Goal: Task Accomplishment & Management: Use online tool/utility

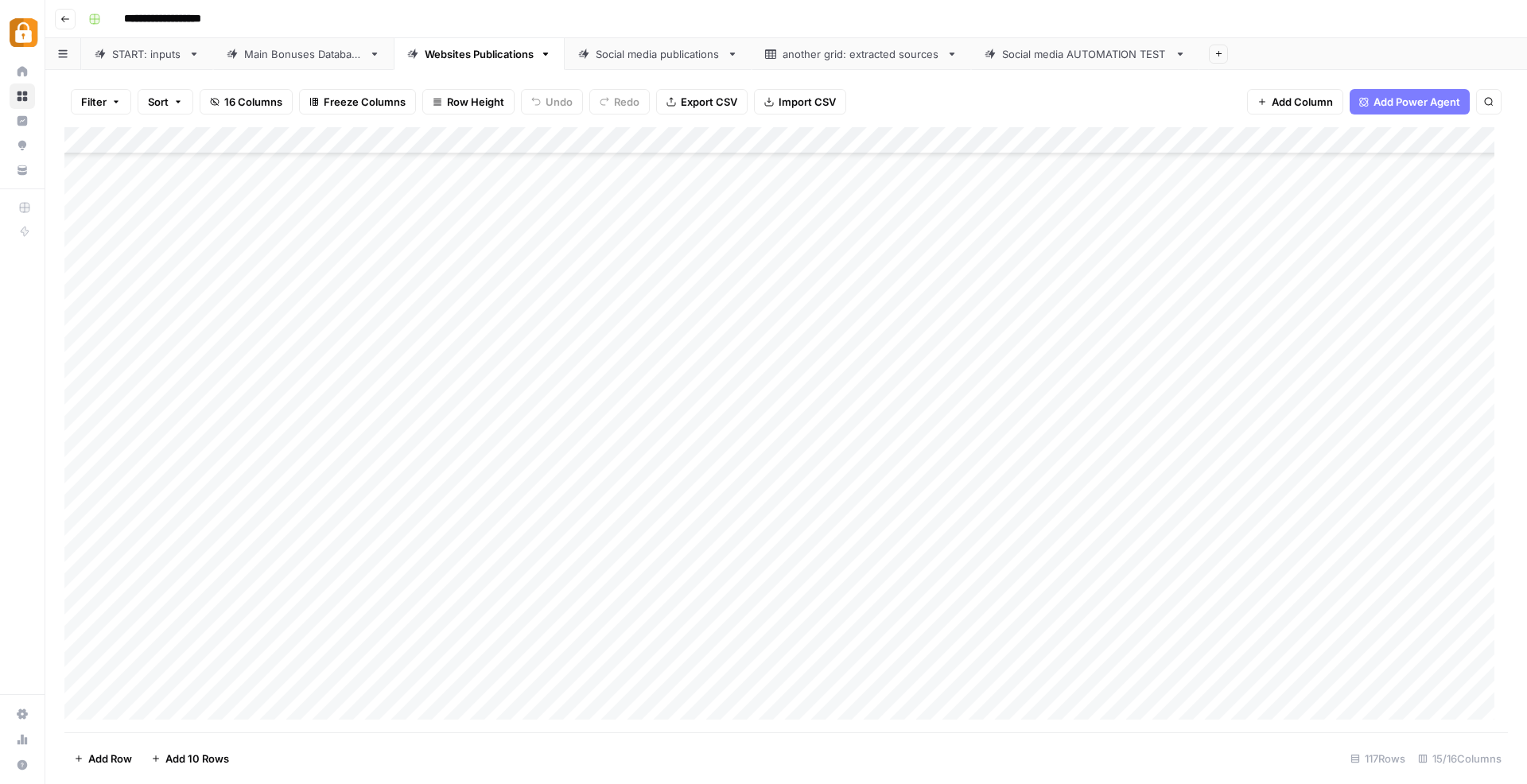
scroll to position [2623, 0]
click at [128, 60] on div "START: inputs" at bounding box center [147, 54] width 70 height 16
click at [297, 694] on div "Add Column" at bounding box center [786, 430] width 1443 height 606
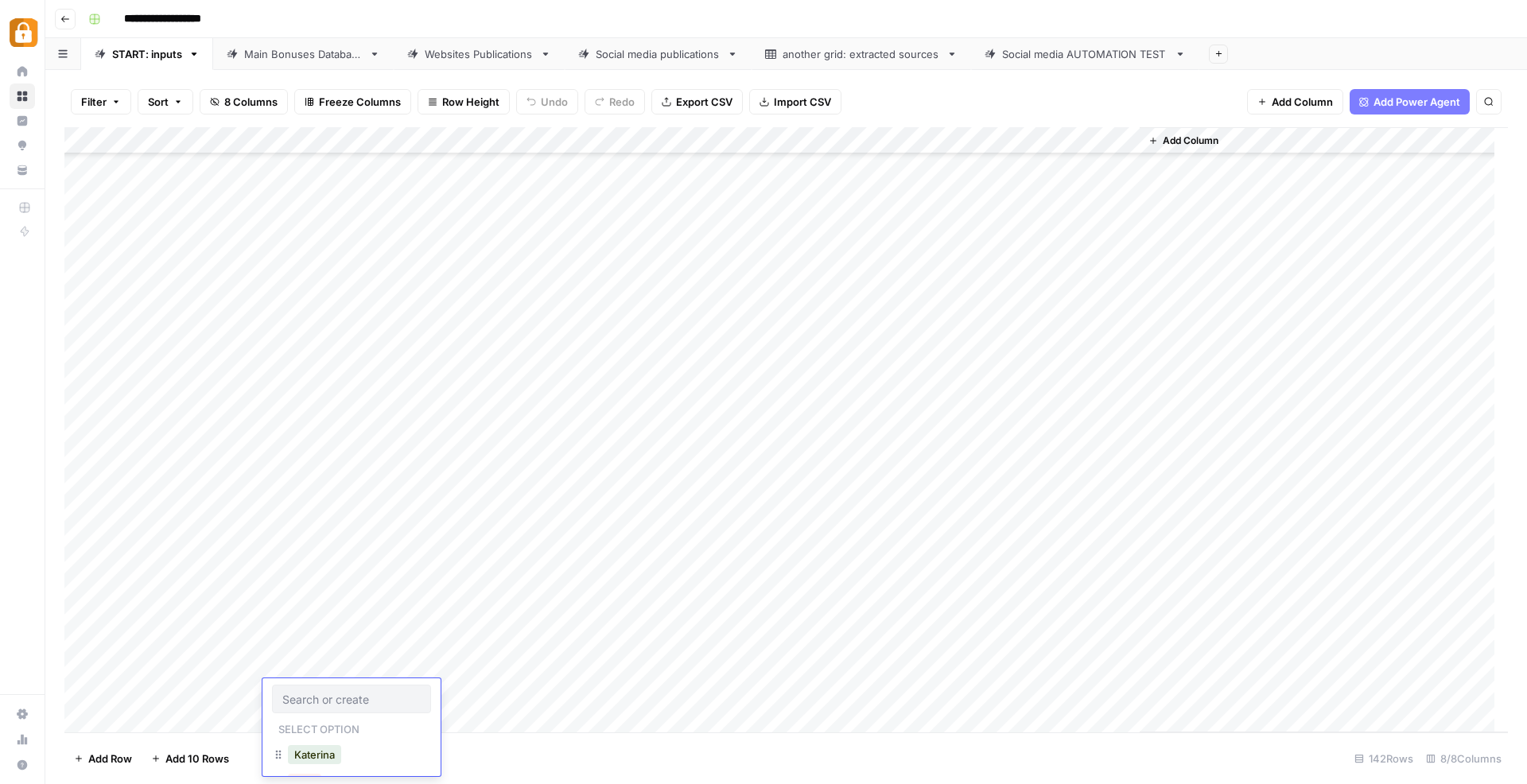
click at [320, 764] on button "Katerina" at bounding box center [315, 754] width 54 height 19
click at [424, 700] on div "Add Column" at bounding box center [786, 430] width 1443 height 606
type textarea "**********"
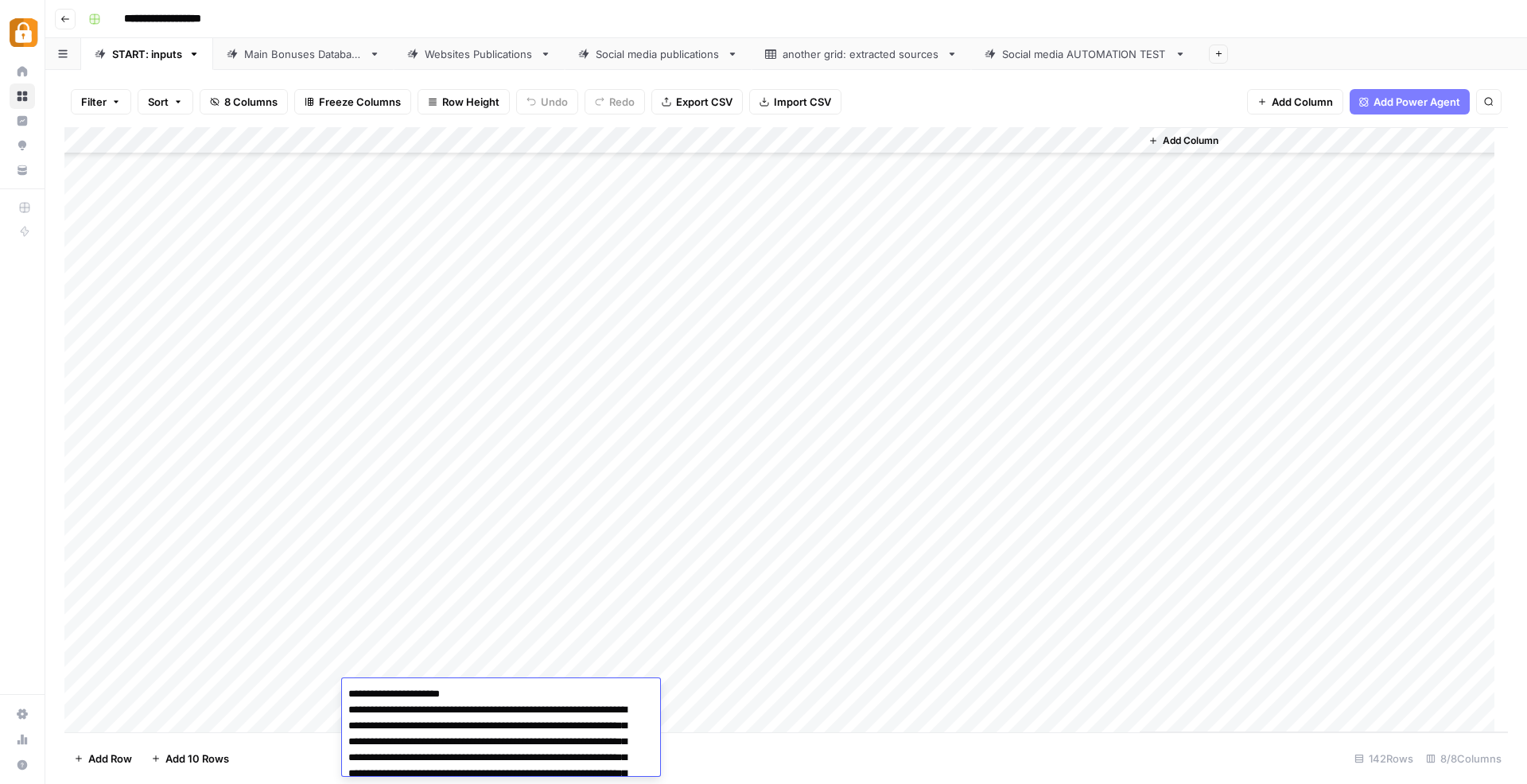
scroll to position [162, 0]
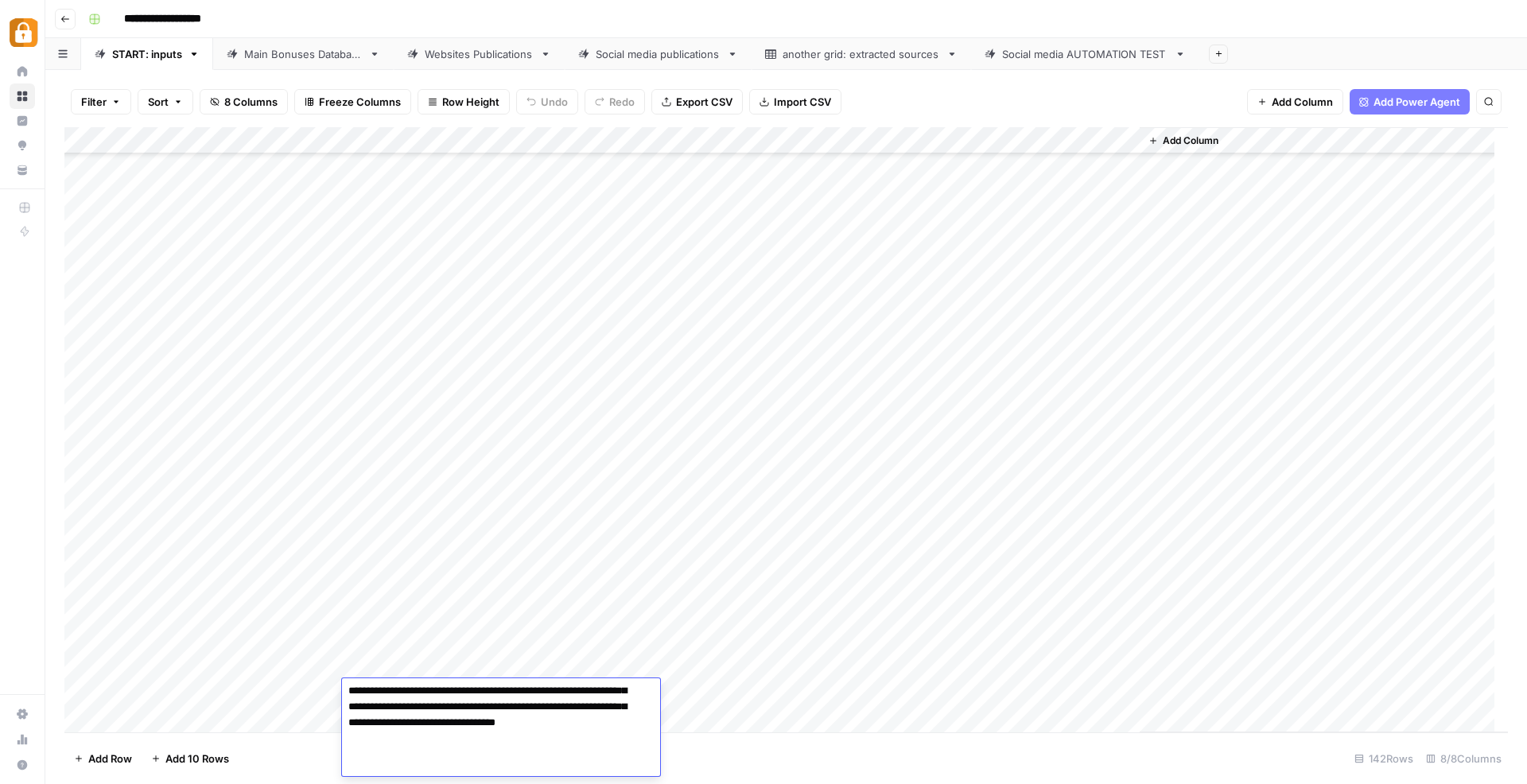
click at [759, 707] on div "Add Column" at bounding box center [786, 430] width 1443 height 606
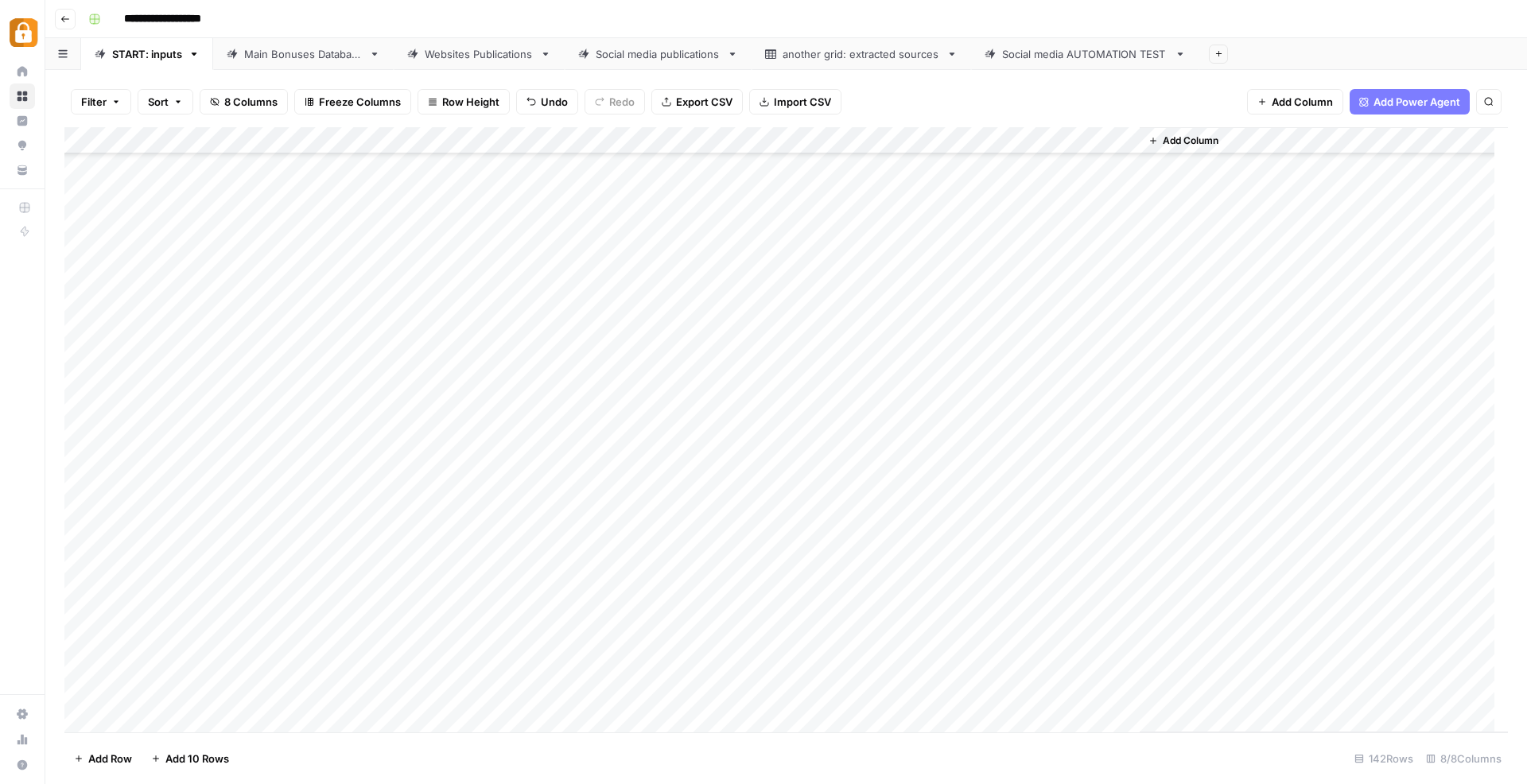
scroll to position [3313, 0]
click at [704, 702] on div "Add Column" at bounding box center [786, 430] width 1443 height 606
click at [703, 666] on div "Add Column" at bounding box center [786, 430] width 1443 height 606
type input "Telegra"
click at [679, 720] on button "Telegram" at bounding box center [692, 727] width 59 height 19
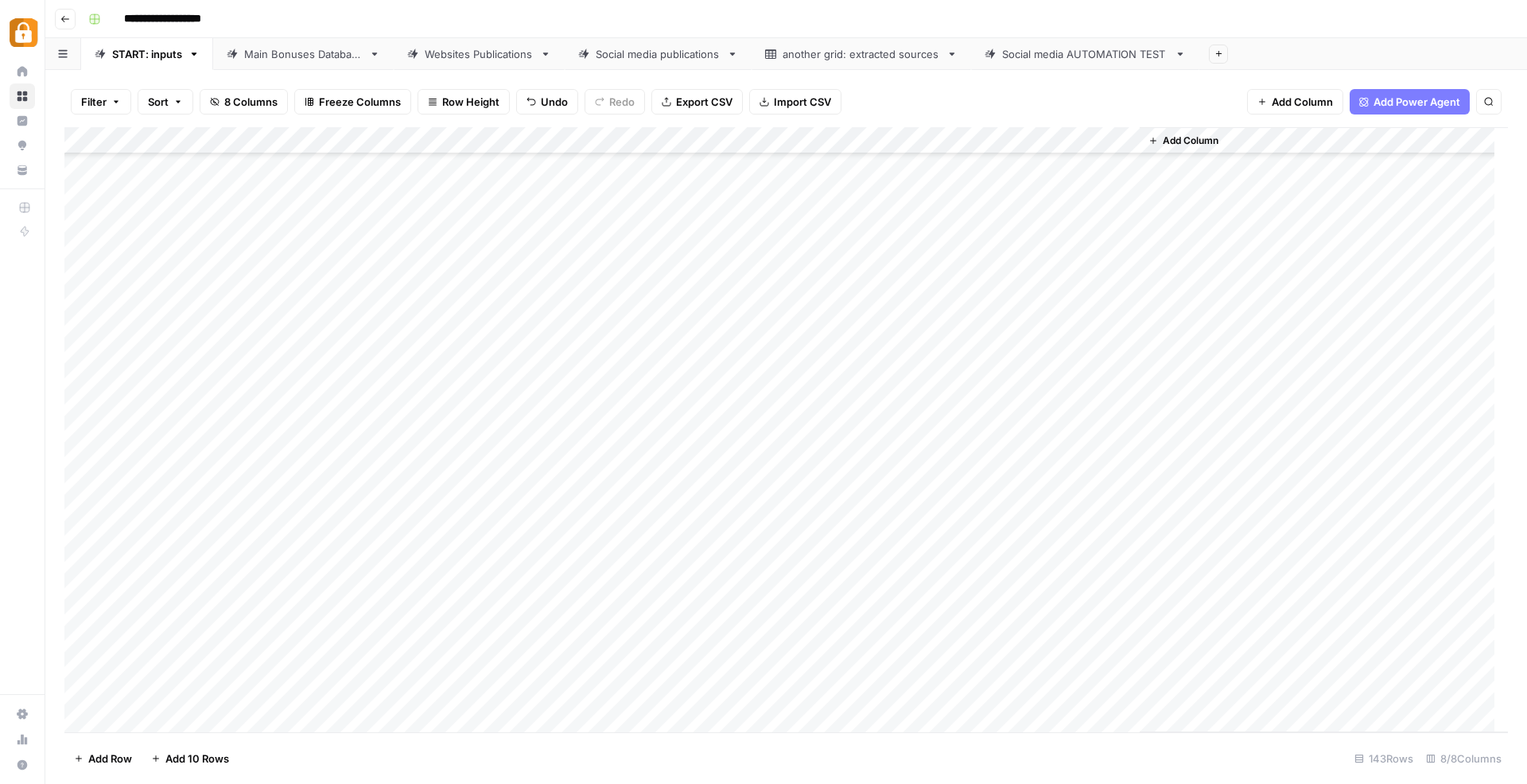
click at [899, 639] on div "Add Column" at bounding box center [786, 430] width 1443 height 606
click at [899, 664] on div "Add Column" at bounding box center [786, 430] width 1443 height 606
type textarea "******"
click at [734, 617] on div "Add Column" at bounding box center [786, 430] width 1443 height 606
click at [1054, 664] on div "Add Column" at bounding box center [786, 430] width 1443 height 606
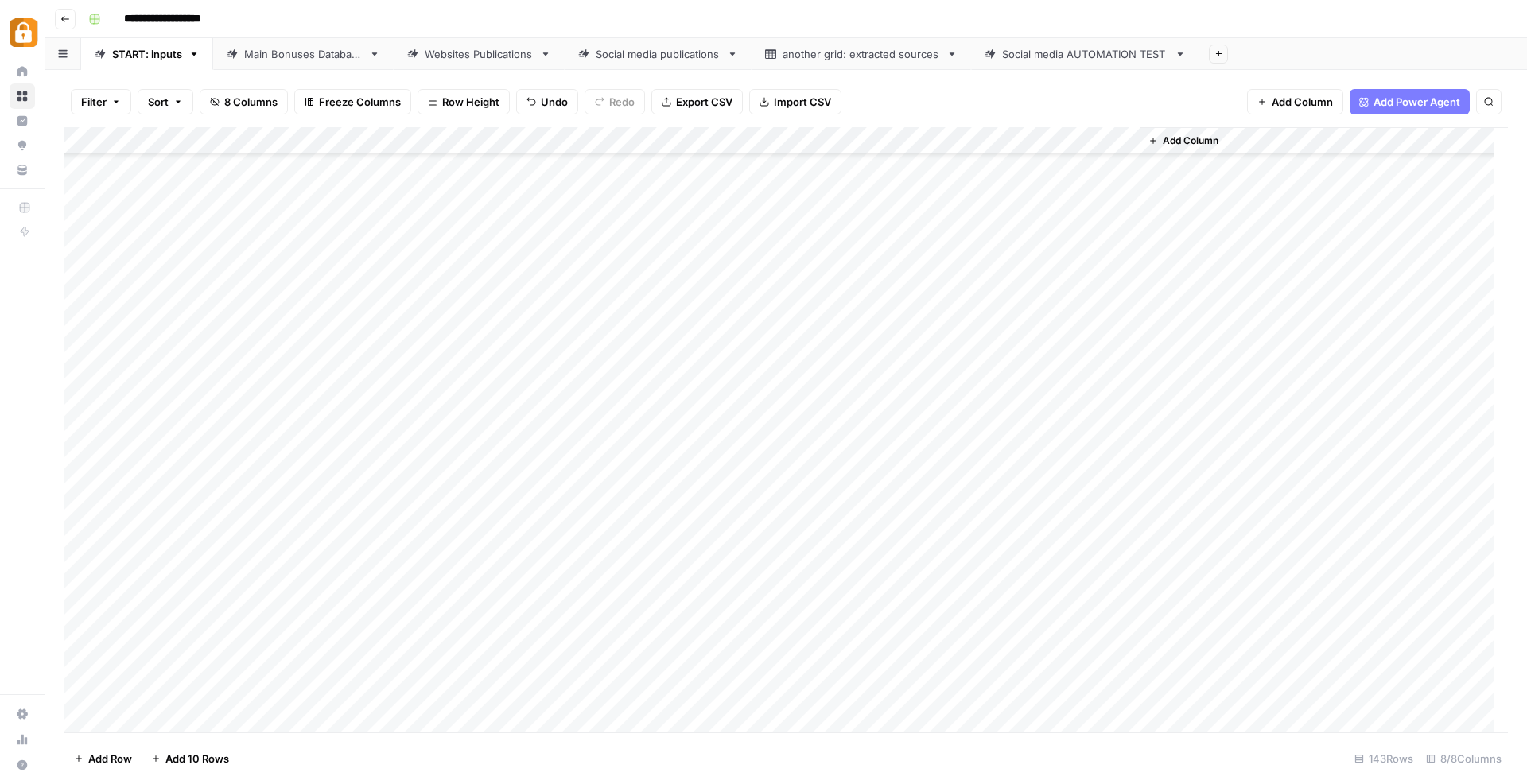
click at [265, 59] on div "Main Bonuses Database" at bounding box center [303, 54] width 119 height 16
click at [810, 672] on div "Add Column" at bounding box center [786, 430] width 1443 height 606
click at [812, 625] on div "Add Column" at bounding box center [786, 430] width 1443 height 606
click at [797, 697] on div "Add Column" at bounding box center [786, 430] width 1443 height 606
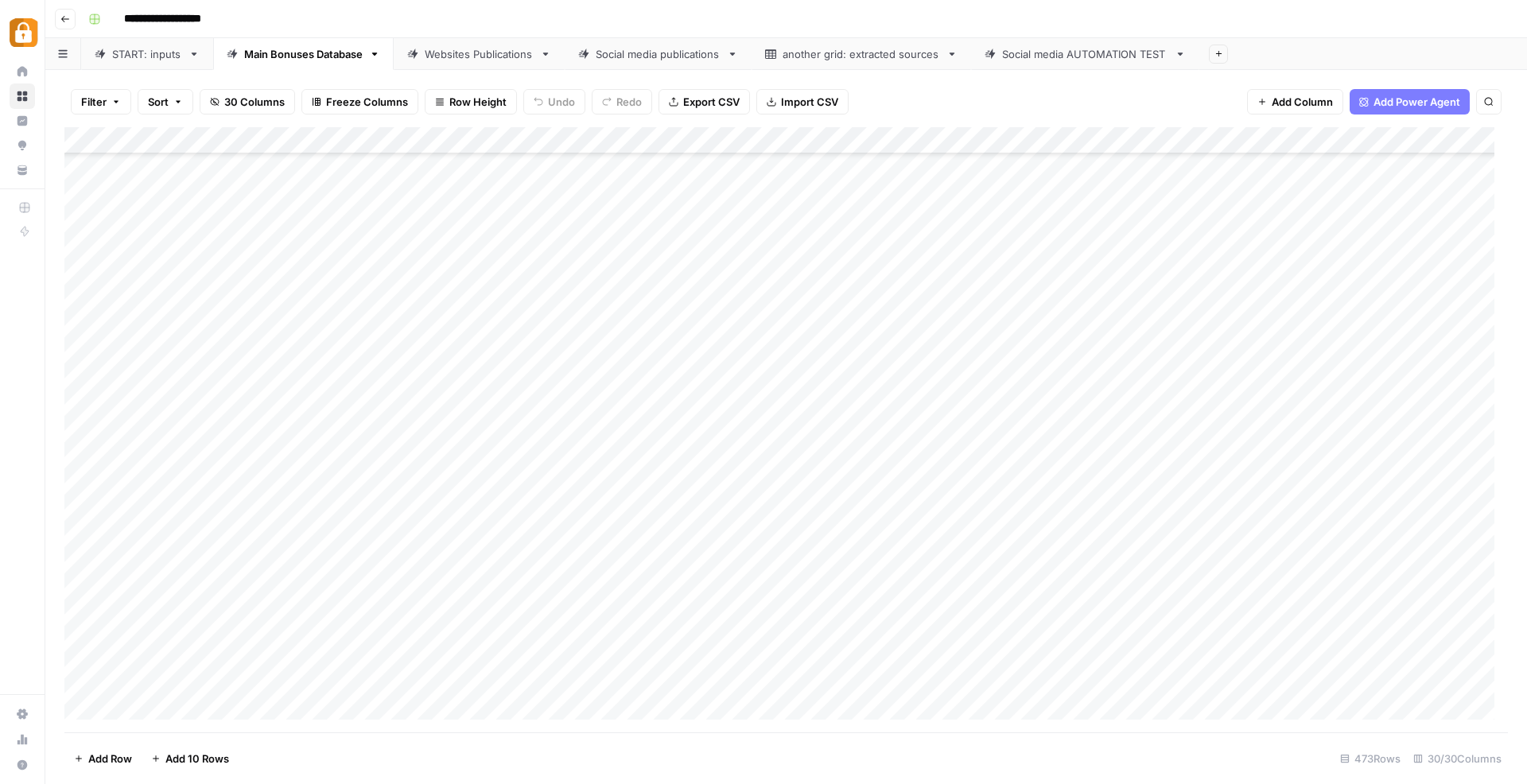
click at [811, 679] on div "Add Column" at bounding box center [786, 430] width 1443 height 606
type textarea "**********"
click at [1172, 681] on div "Add Column" at bounding box center [786, 430] width 1443 height 606
click at [825, 683] on div "Add Column" at bounding box center [786, 430] width 1443 height 606
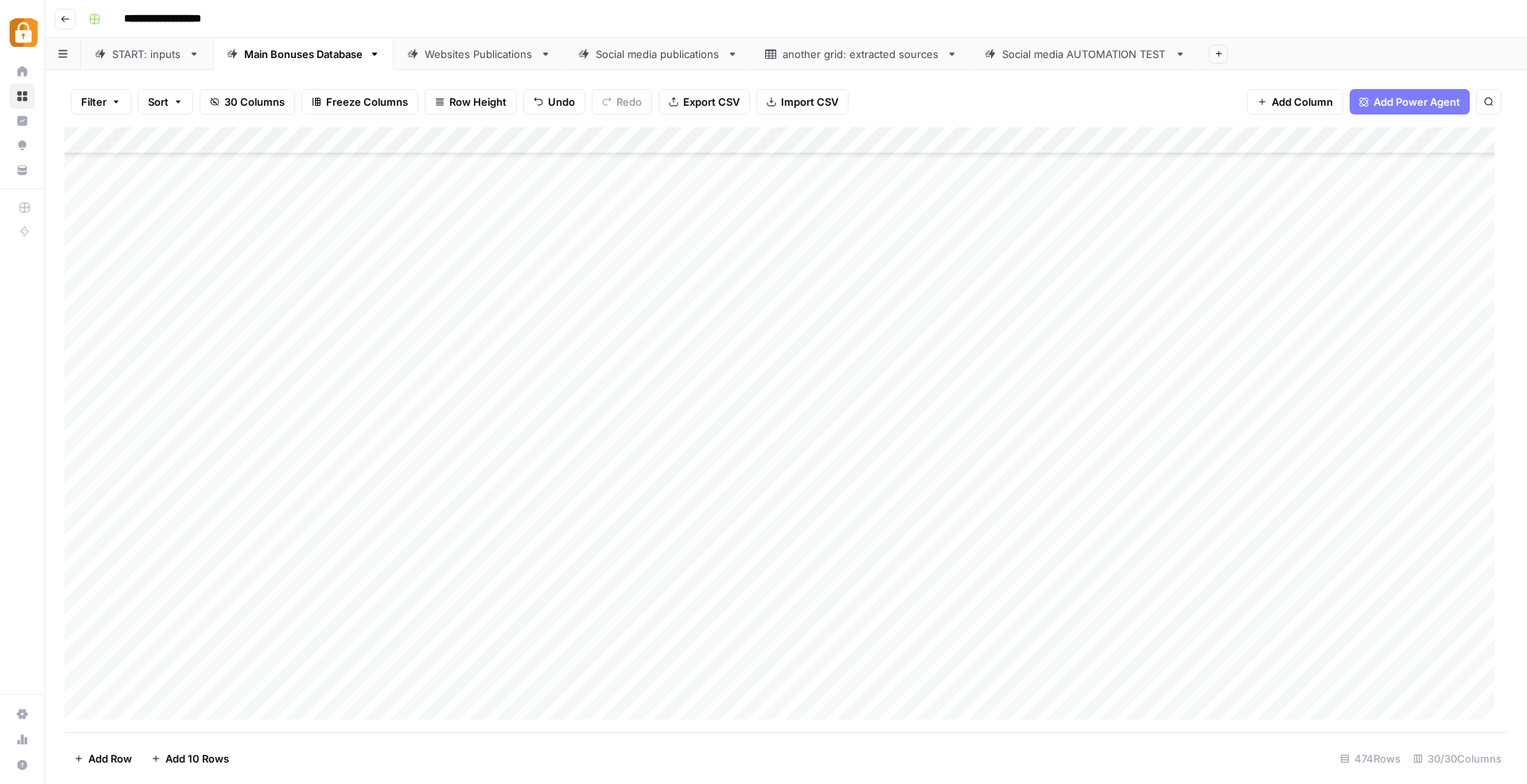
click at [845, 673] on div "Add Column" at bounding box center [786, 430] width 1443 height 606
click at [854, 679] on textarea "**********" at bounding box center [883, 681] width 254 height 22
click at [865, 654] on div "Add Column" at bounding box center [786, 430] width 1443 height 606
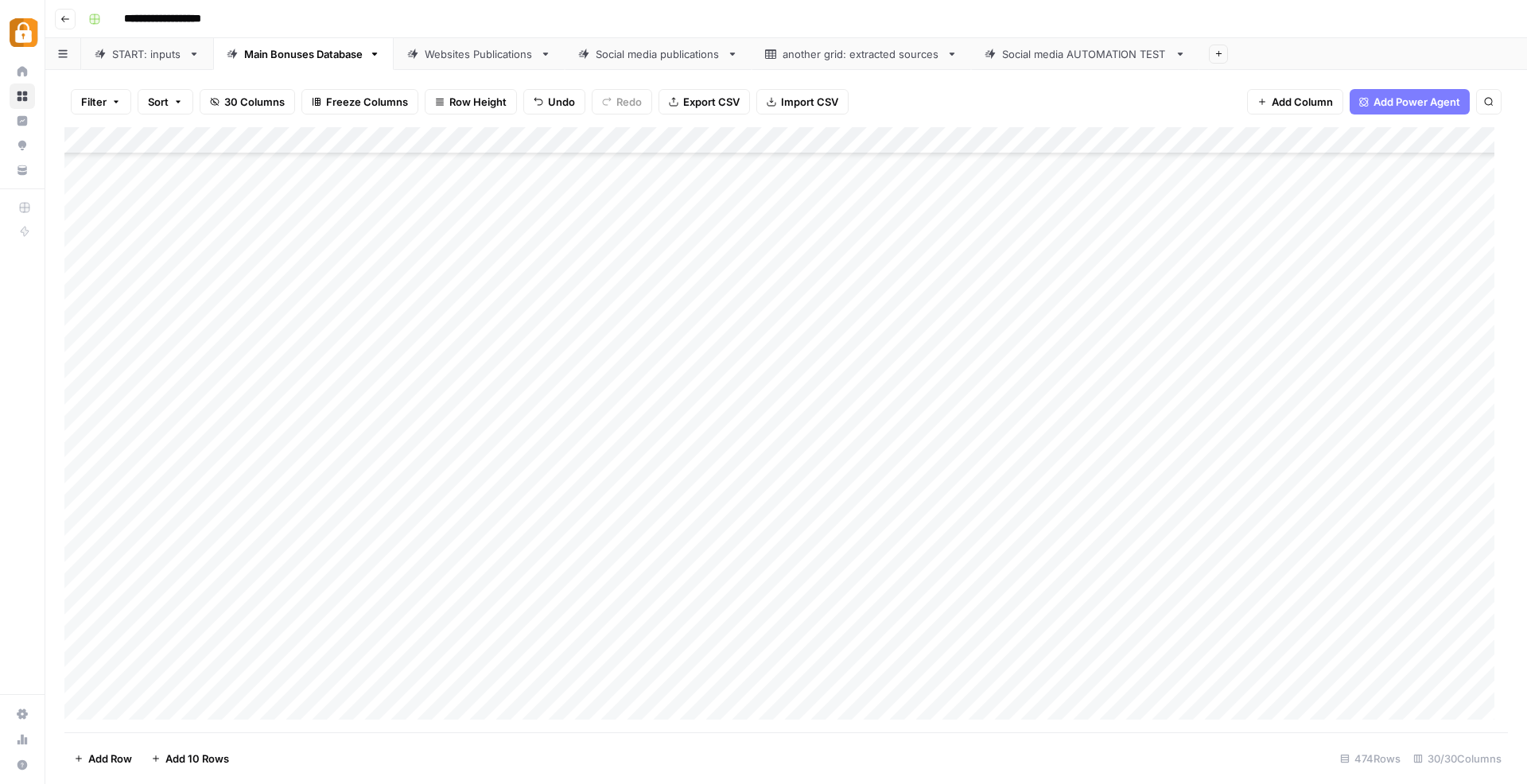
click at [1174, 653] on div "Add Column" at bounding box center [786, 430] width 1443 height 606
click at [458, 41] on link "Websites Publications" at bounding box center [479, 54] width 171 height 32
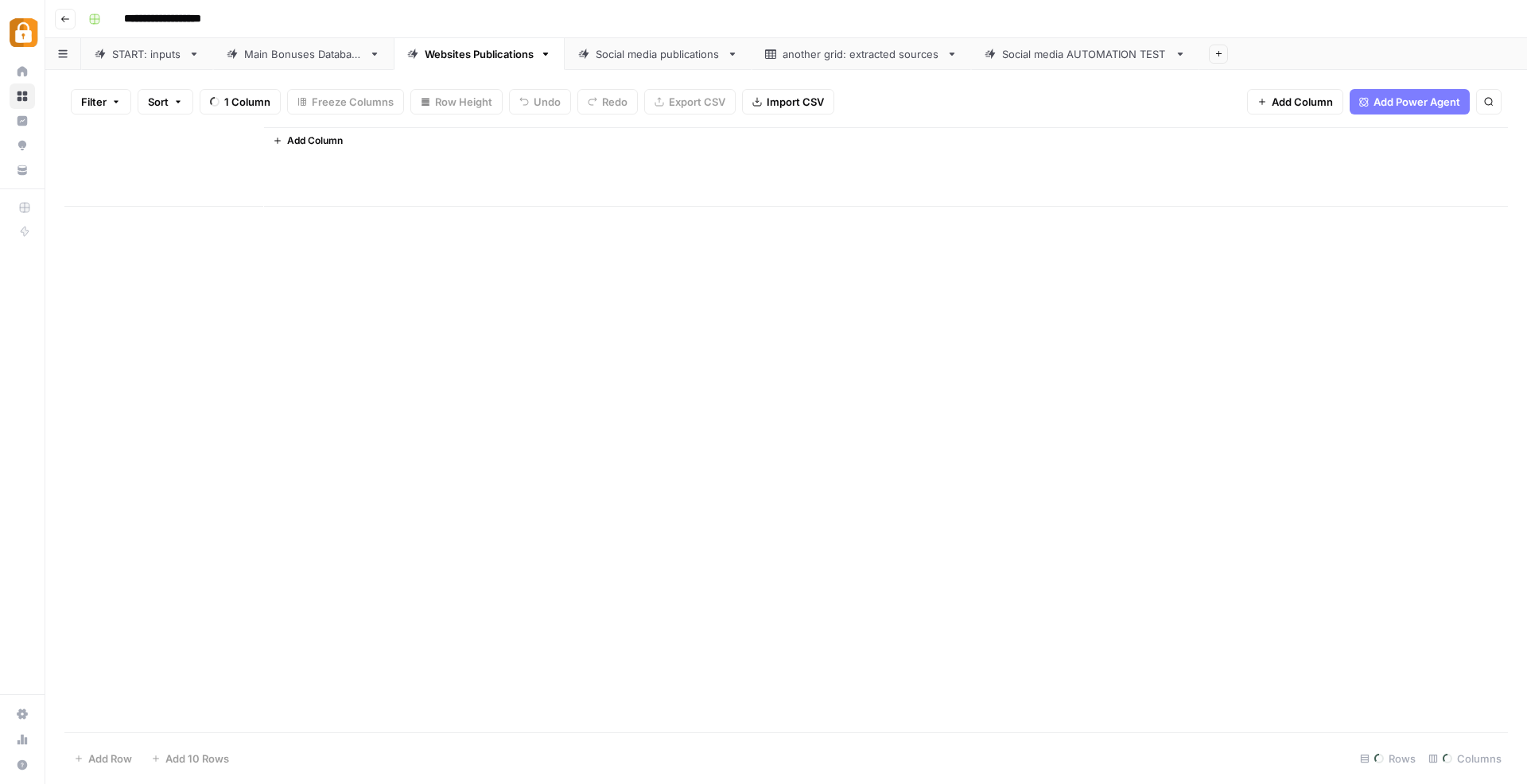
click at [454, 49] on div "Websites Publications" at bounding box center [479, 54] width 109 height 16
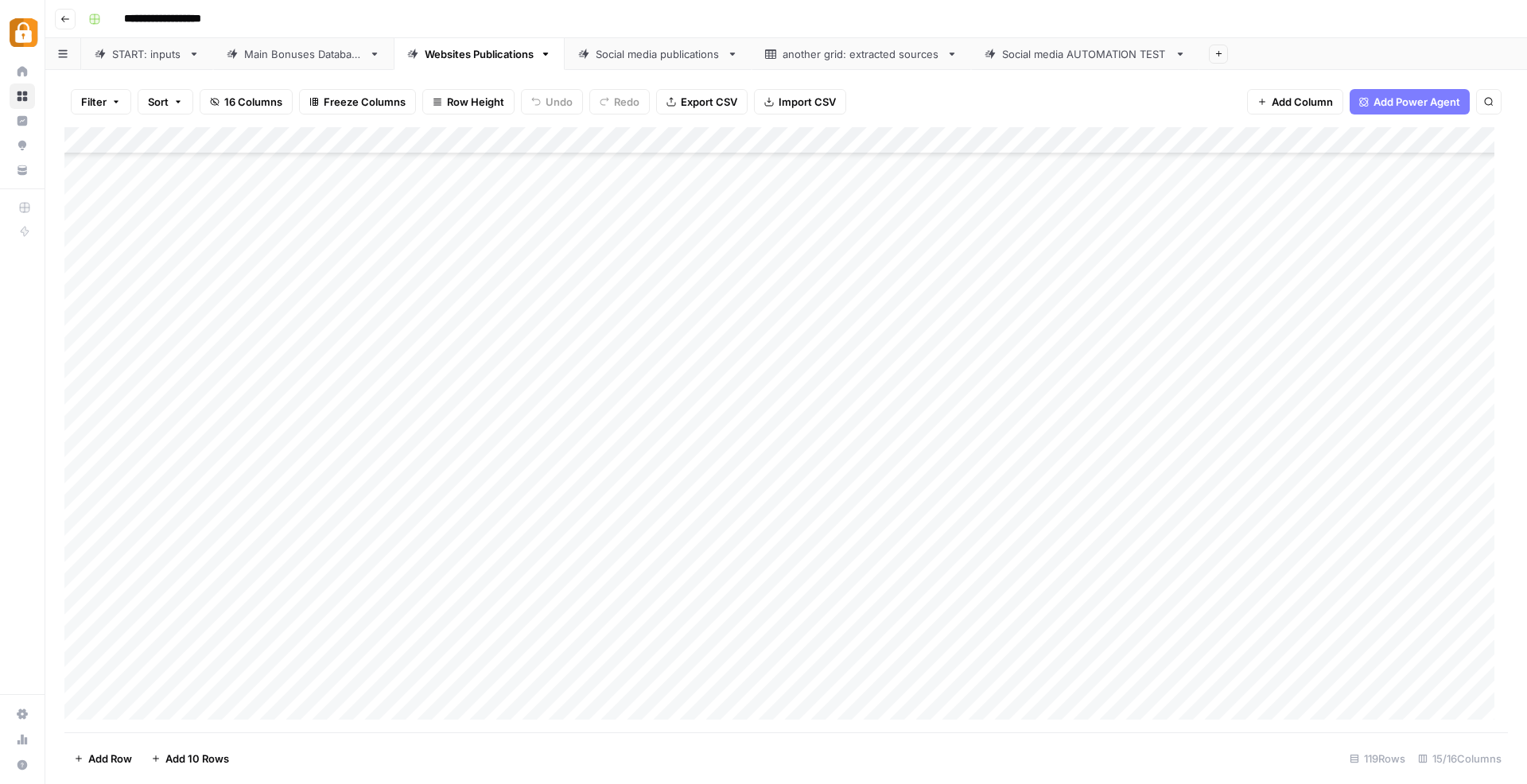
scroll to position [2677, 0]
click at [521, 672] on div "Add Column" at bounding box center [786, 430] width 1443 height 606
click at [1052, 677] on div "Add Column" at bounding box center [786, 430] width 1443 height 606
click at [931, 678] on div "Add Column" at bounding box center [786, 430] width 1443 height 606
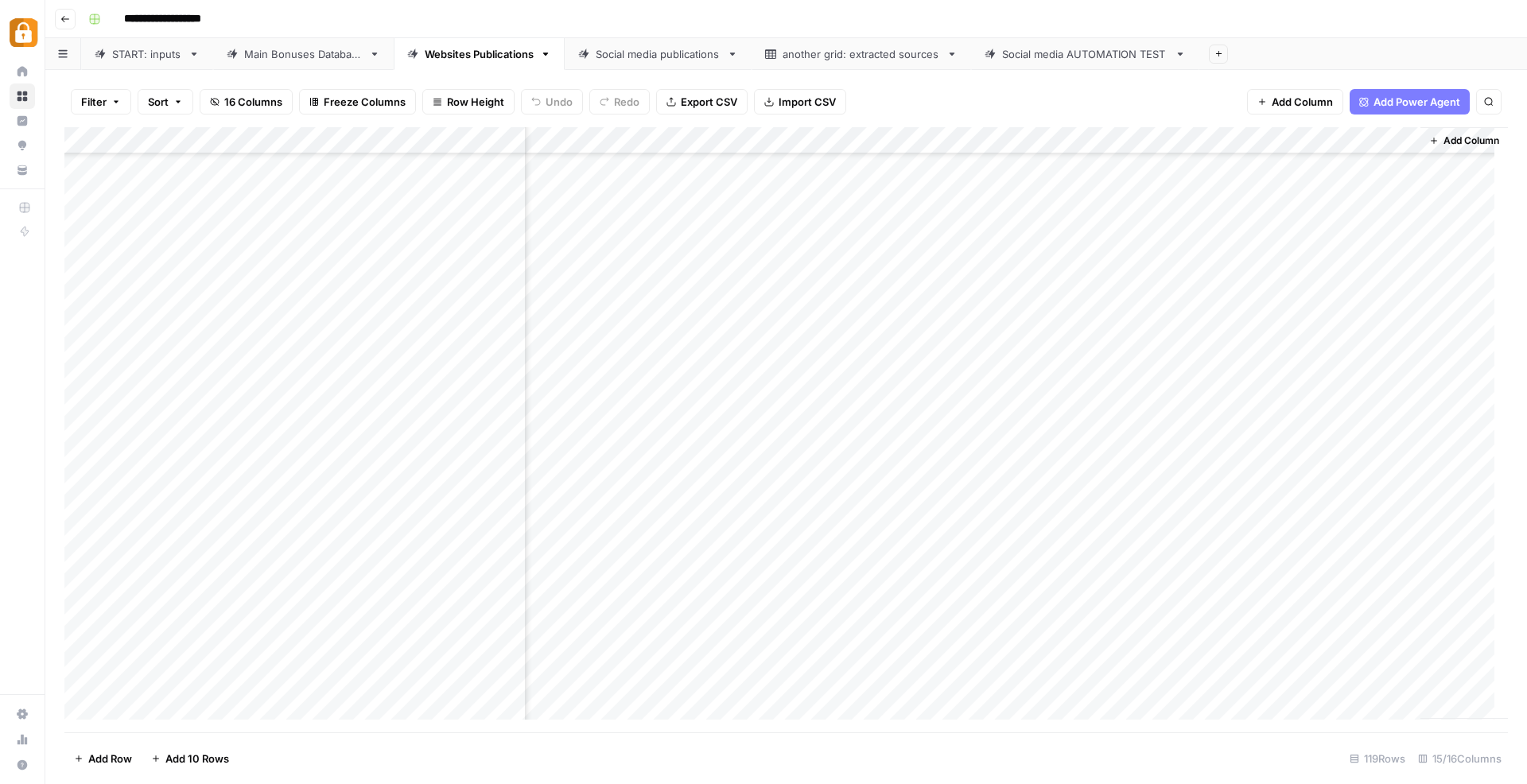
scroll to position [2677, 0]
